Goal: Information Seeking & Learning: Find specific fact

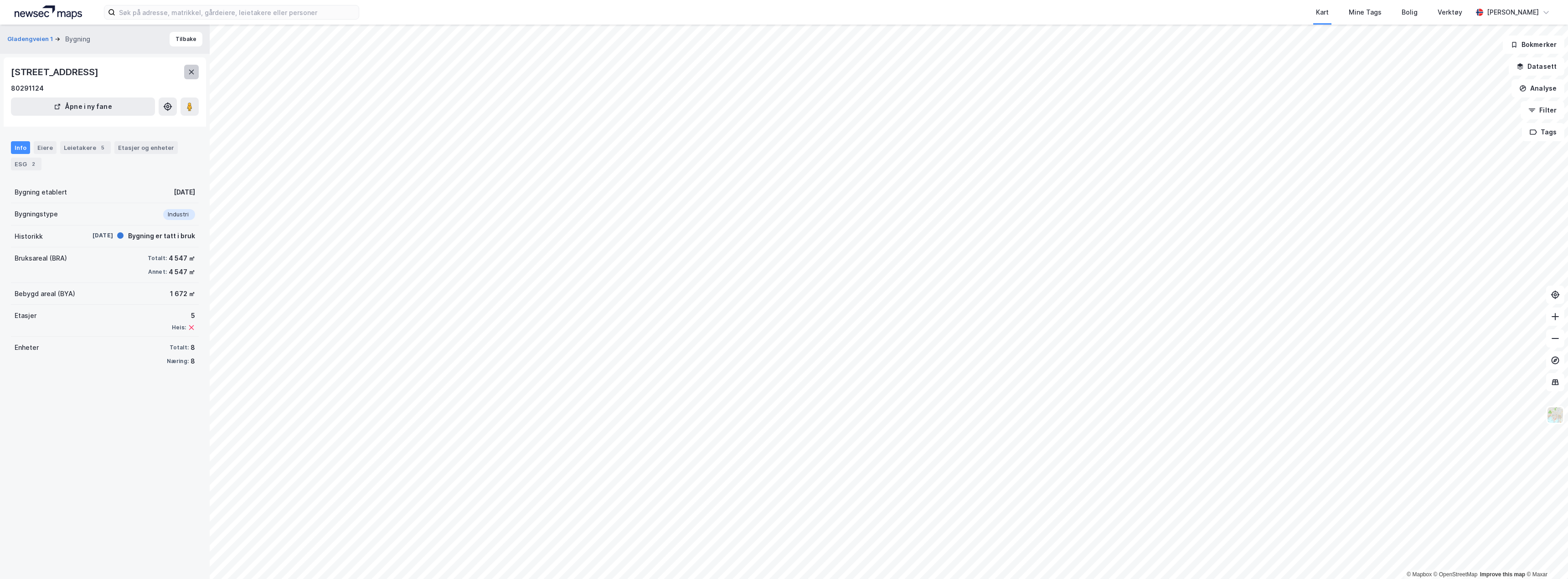
click at [189, 71] on icon at bounding box center [192, 72] width 7 height 7
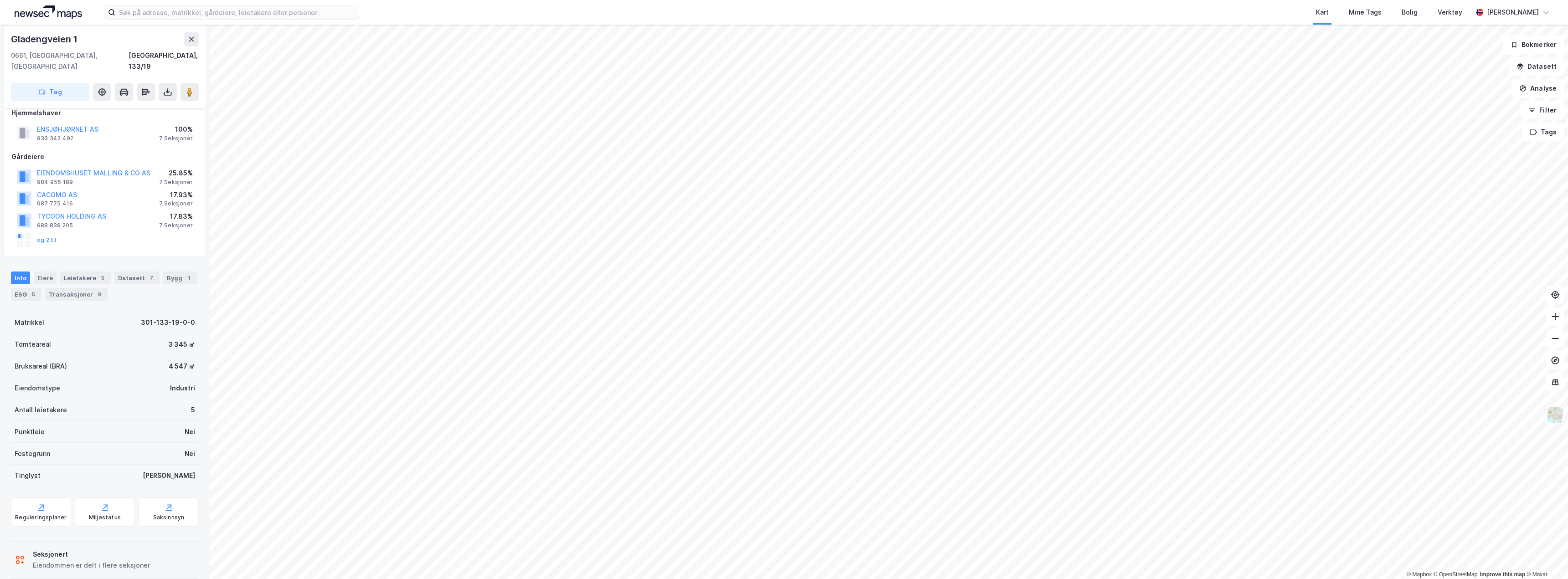
scroll to position [16, 0]
click at [35, 499] on div "Reguleringsplaner" at bounding box center [41, 509] width 60 height 29
click at [241, 15] on input at bounding box center [236, 12] width 243 height 14
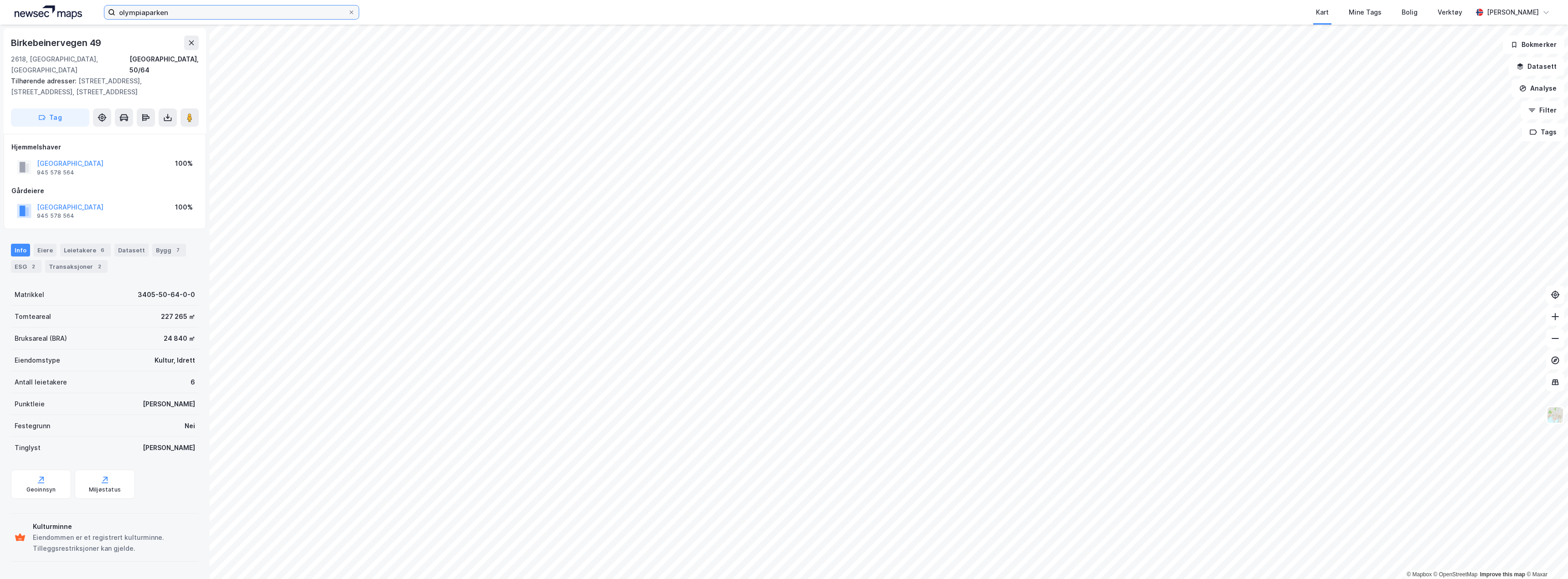
click at [192, 12] on input "olympiaparken" at bounding box center [231, 12] width 233 height 14
click at [50, 4] on div "[GEOGRAPHIC_DATA] Tags Bolig Verktøy [PERSON_NAME]" at bounding box center [784, 12] width 1568 height 25
click at [47, 11] on img at bounding box center [48, 12] width 67 height 14
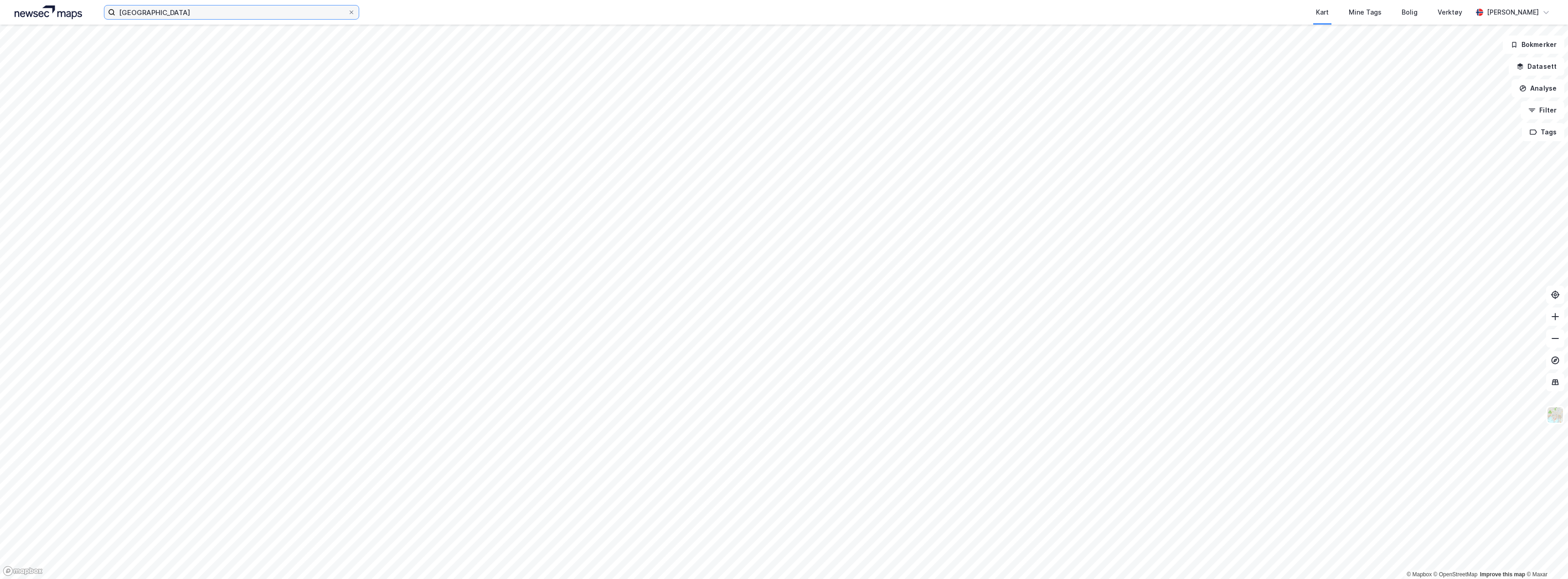
click at [180, 13] on input "[GEOGRAPHIC_DATA]" at bounding box center [231, 12] width 233 height 14
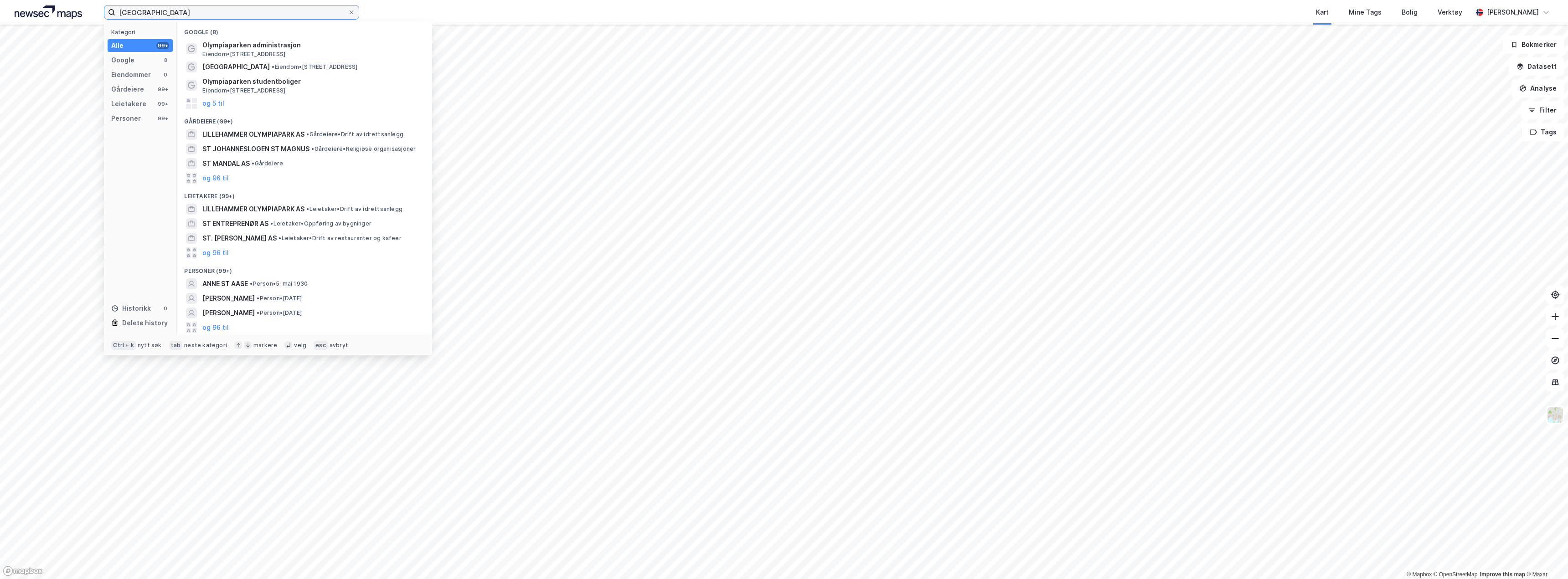
click at [180, 13] on input "[GEOGRAPHIC_DATA]" at bounding box center [231, 12] width 233 height 14
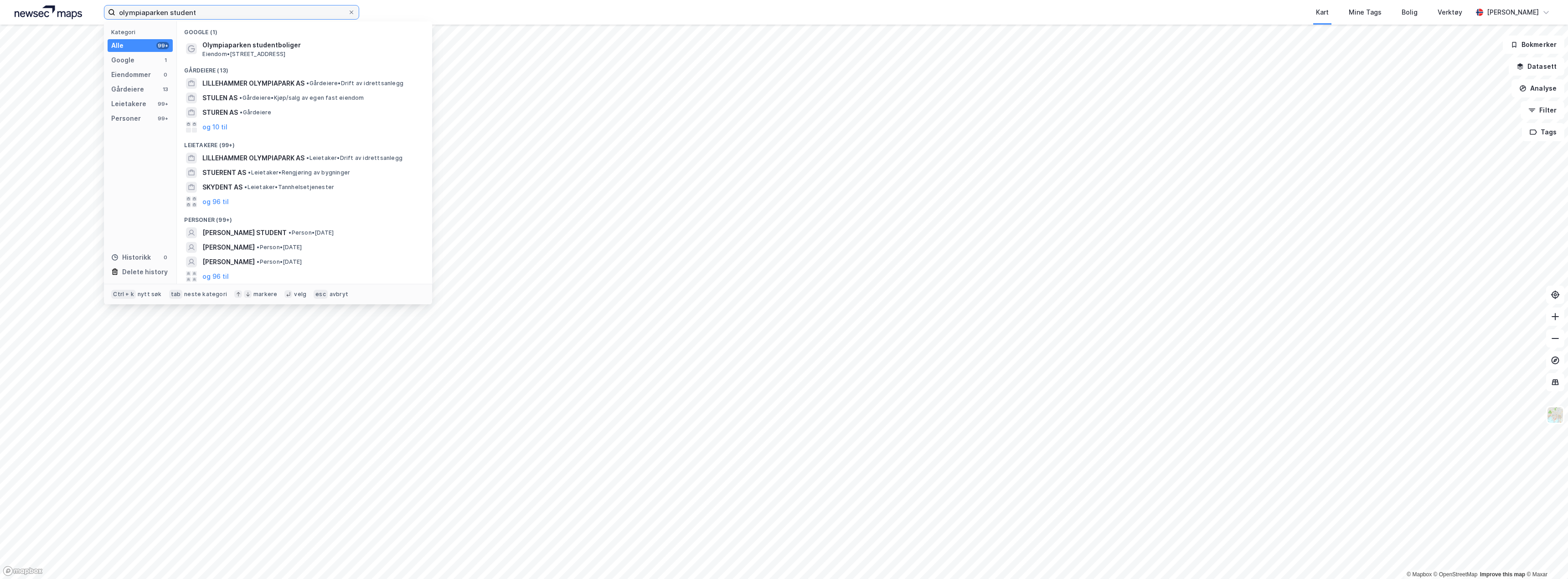
type input "olympiaparken student"
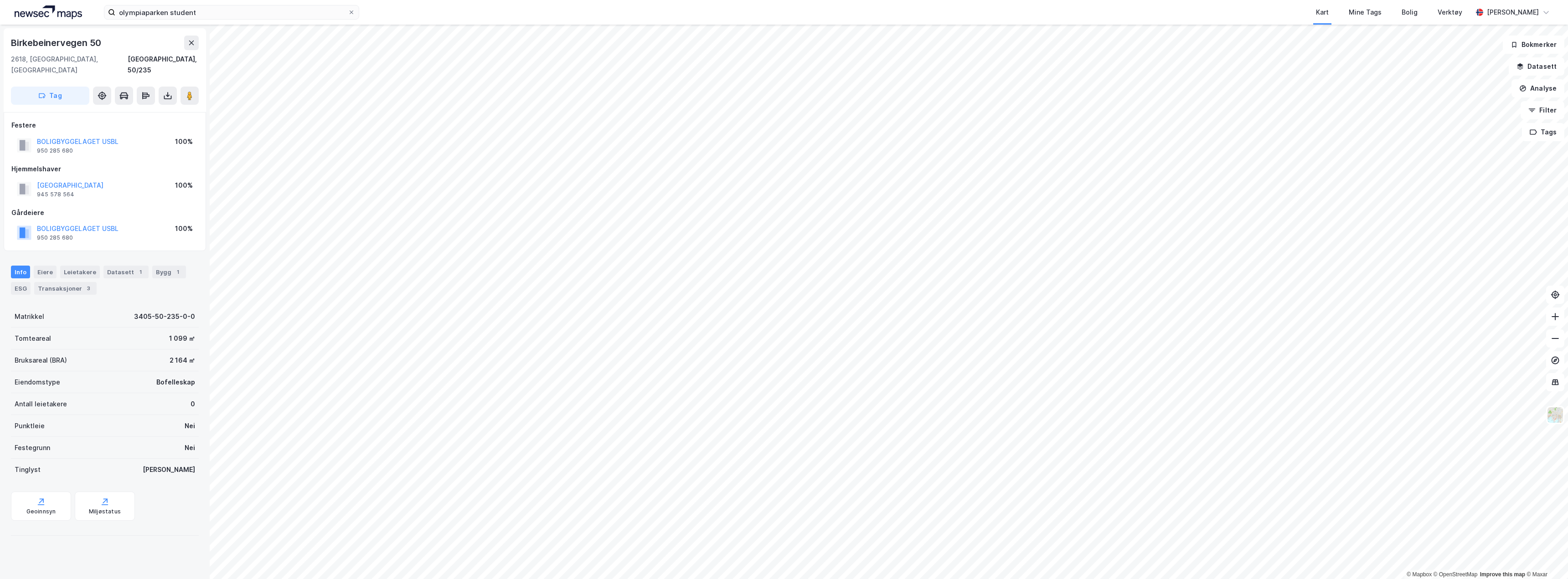
click at [90, 46] on div "Birkebeinervegen 50" at bounding box center [57, 42] width 92 height 14
copy div "Birkebeinervegen 50"
click at [171, 333] on div "1 099 ㎡" at bounding box center [182, 339] width 26 height 11
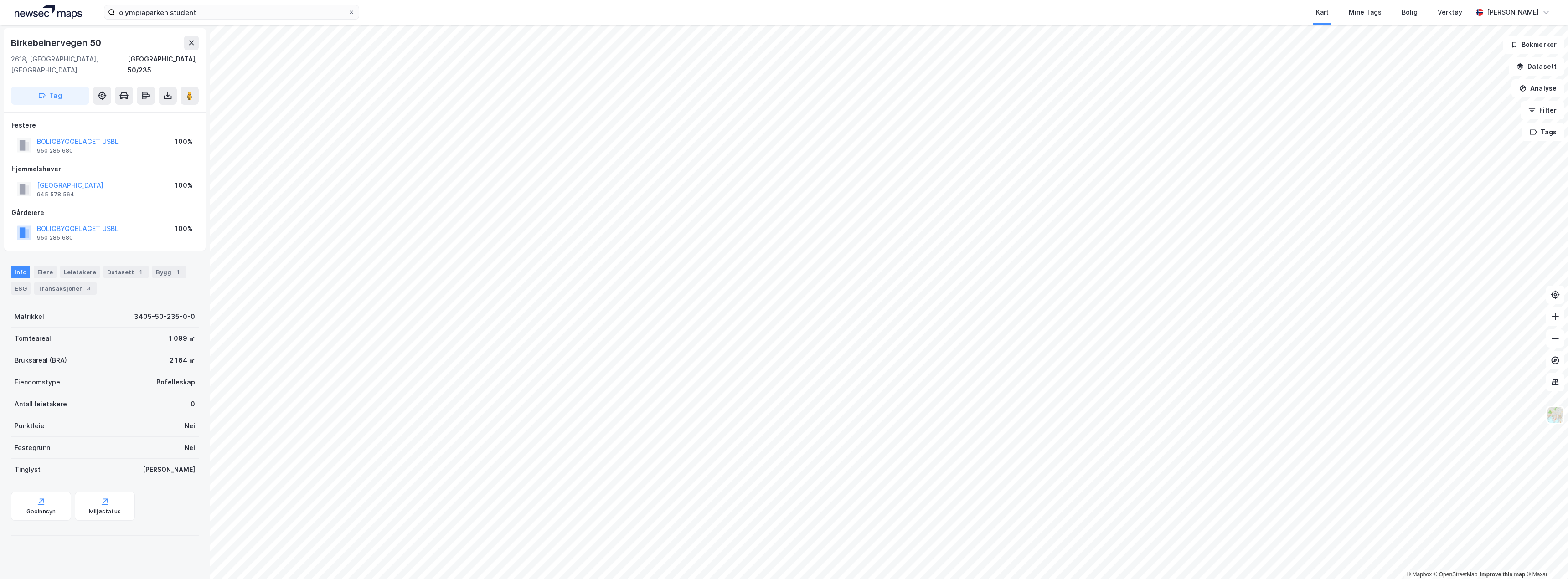
click at [171, 333] on div "1 099 ㎡" at bounding box center [182, 339] width 26 height 11
click at [175, 355] on div "2 164 ㎡" at bounding box center [182, 361] width 26 height 11
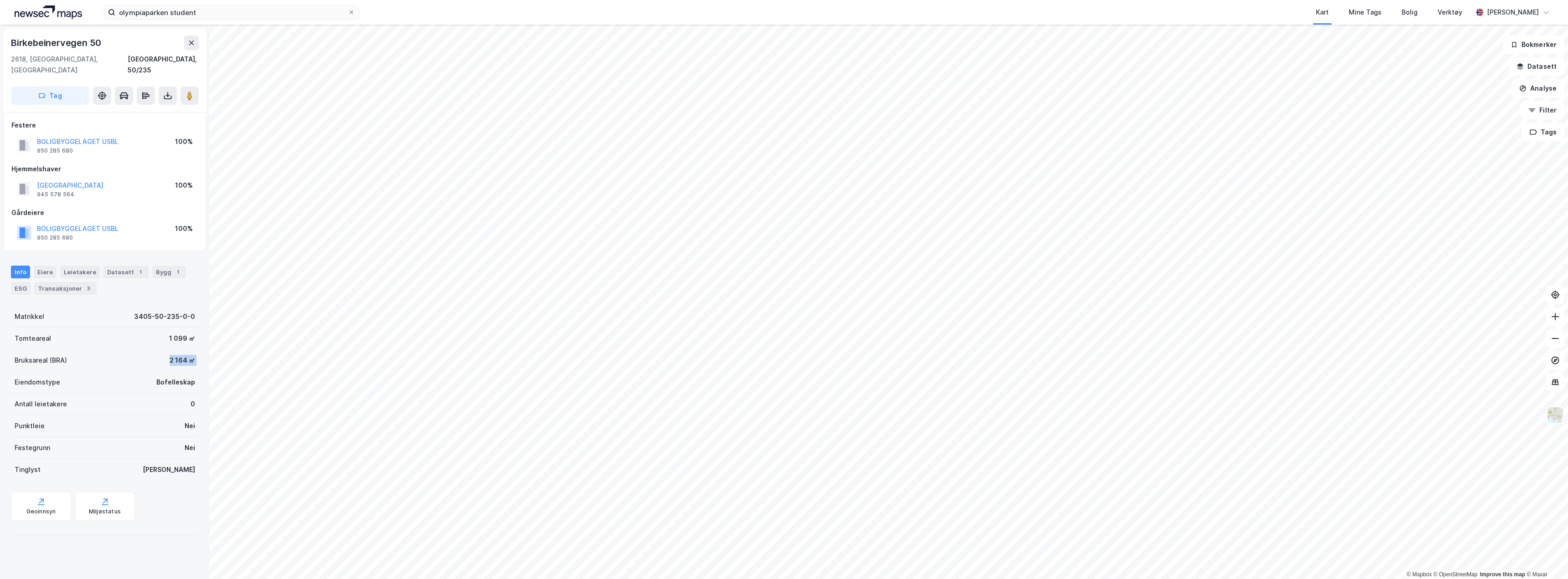
click at [175, 333] on div "1 099 ㎡" at bounding box center [182, 339] width 26 height 11
